Goal: Find specific page/section: Find specific page/section

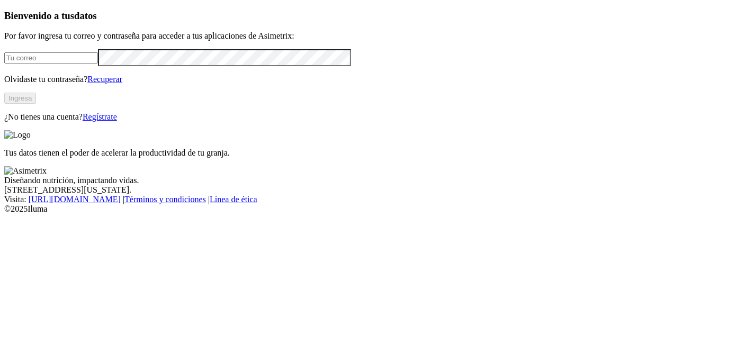
type input "[PERSON_NAME][EMAIL_ADDRESS][PERSON_NAME][DOMAIN_NAME]"
click at [36, 104] on button "Ingresa" at bounding box center [20, 98] width 32 height 11
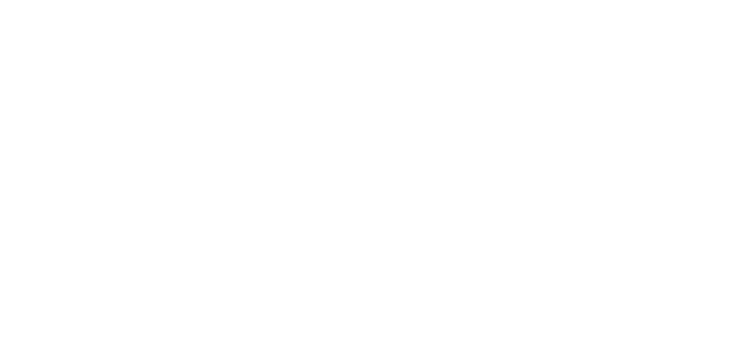
scroll to position [1082, 0]
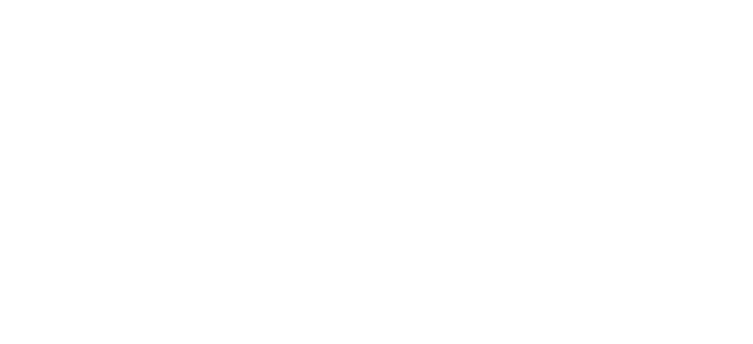
drag, startPoint x: 464, startPoint y: 16, endPoint x: 569, endPoint y: 23, distance: 105.0
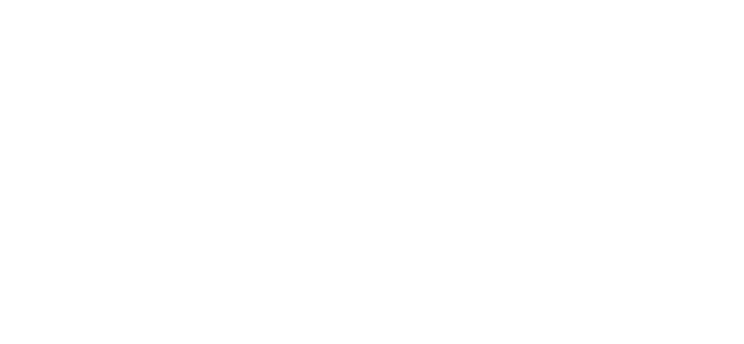
drag, startPoint x: 101, startPoint y: 156, endPoint x: 363, endPoint y: 295, distance: 296.7
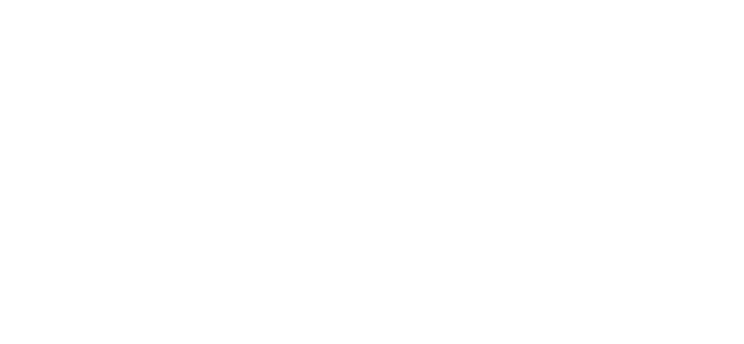
type input "tonina"
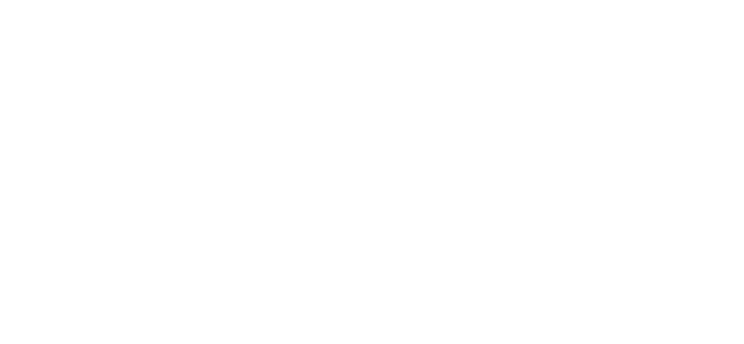
type input "curito"
type input "+"
type input "cur"
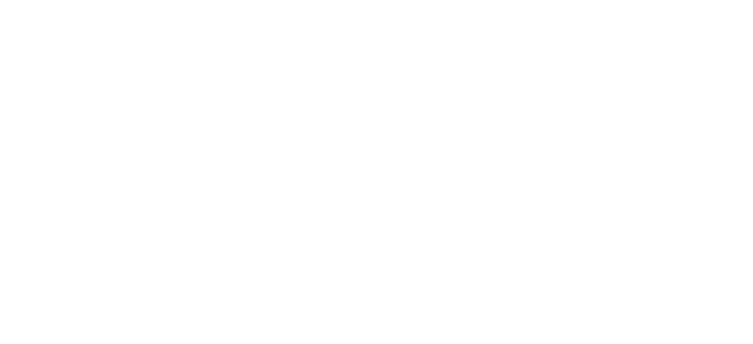
click at [203, 79] on div at bounding box center [376, 172] width 744 height 344
type input "rosa"
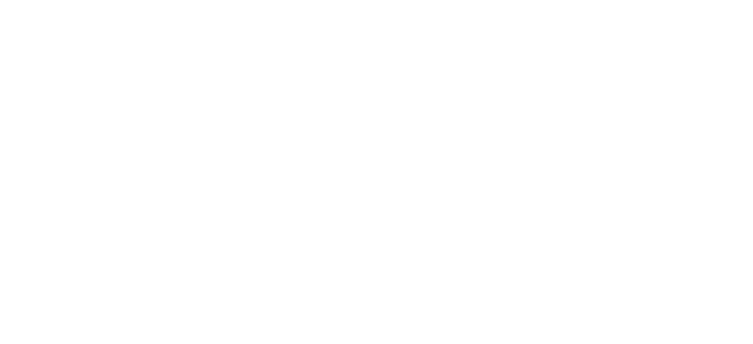
scroll to position [528, 0]
